Goal: Task Accomplishment & Management: Manage account settings

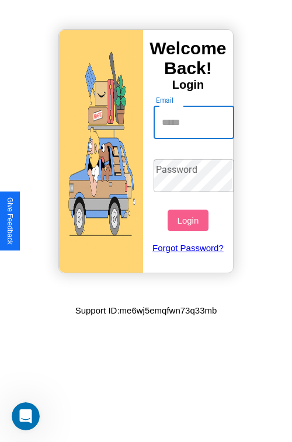
click at [195, 122] on input "Email" at bounding box center [193, 122] width 81 height 33
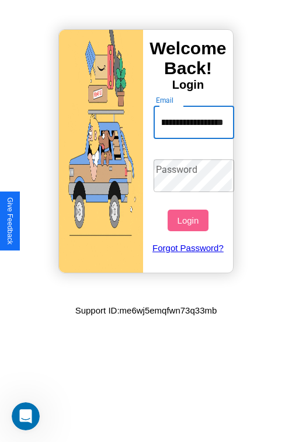
scroll to position [0, 38]
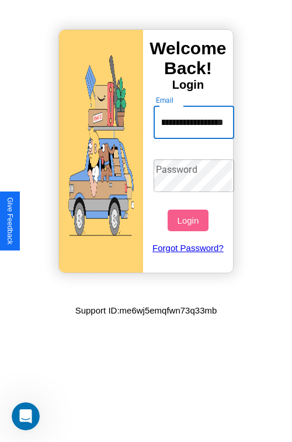
type input "**********"
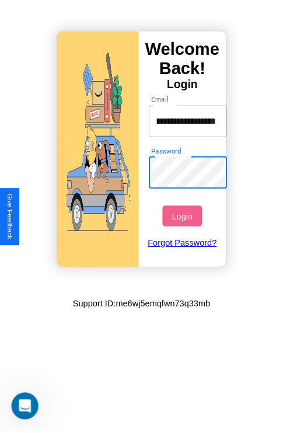
scroll to position [0, 0]
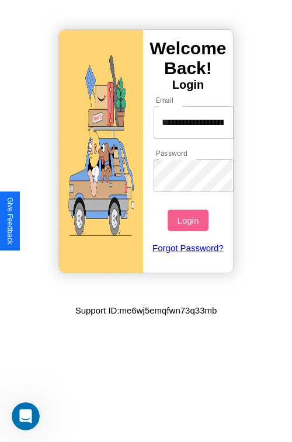
click at [189, 220] on button "Login" at bounding box center [187, 220] width 40 height 22
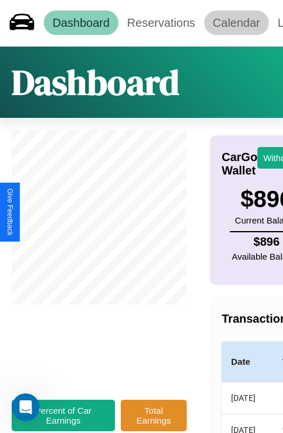
click at [236, 23] on link "Calendar" at bounding box center [236, 22] width 65 height 24
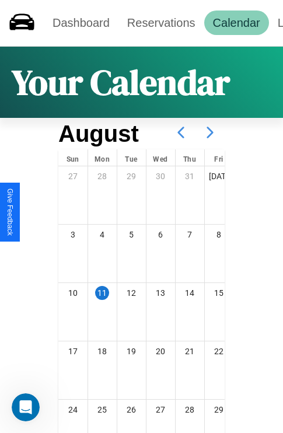
click at [210, 132] on icon at bounding box center [209, 132] width 29 height 29
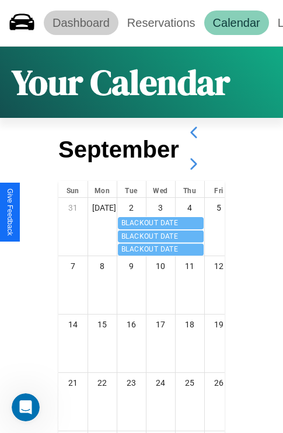
click at [80, 23] on link "Dashboard" at bounding box center [81, 22] width 75 height 24
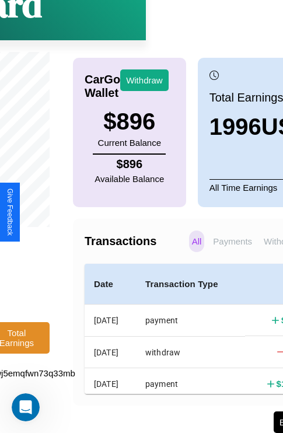
scroll to position [88, 147]
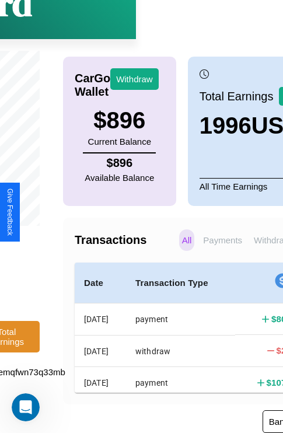
click at [262, 422] on button "Bank Info" at bounding box center [287, 421] width 50 height 23
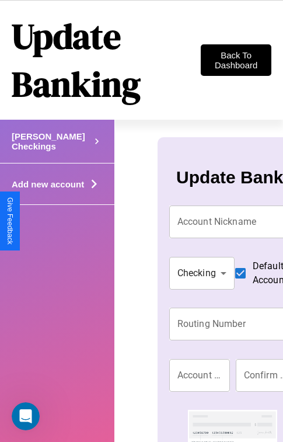
click at [91, 150] on icon at bounding box center [97, 140] width 12 height 17
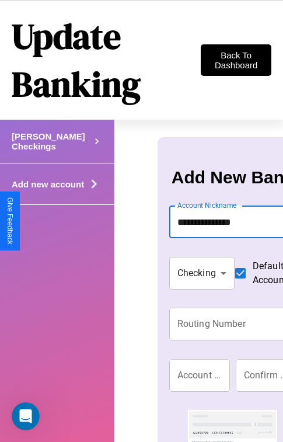
type input "**********"
